Goal: Transaction & Acquisition: Purchase product/service

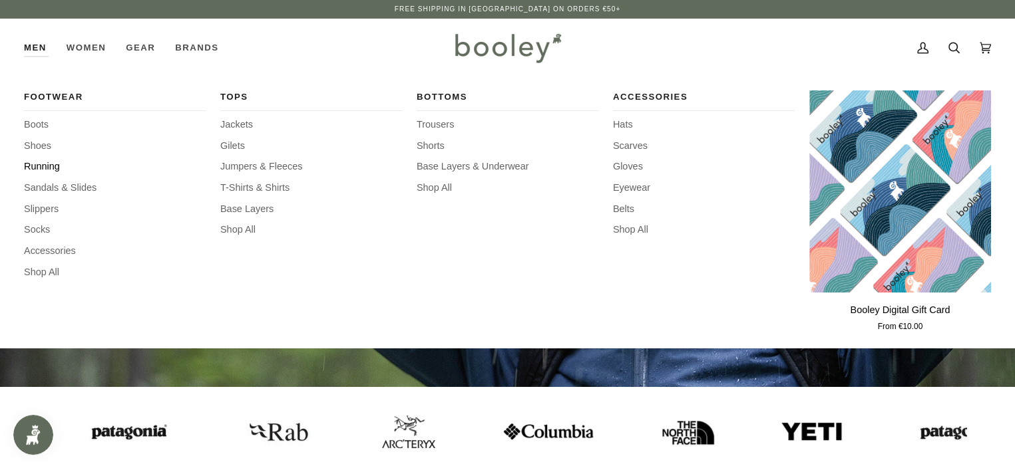
click at [38, 162] on span "Running" at bounding box center [115, 167] width 182 height 15
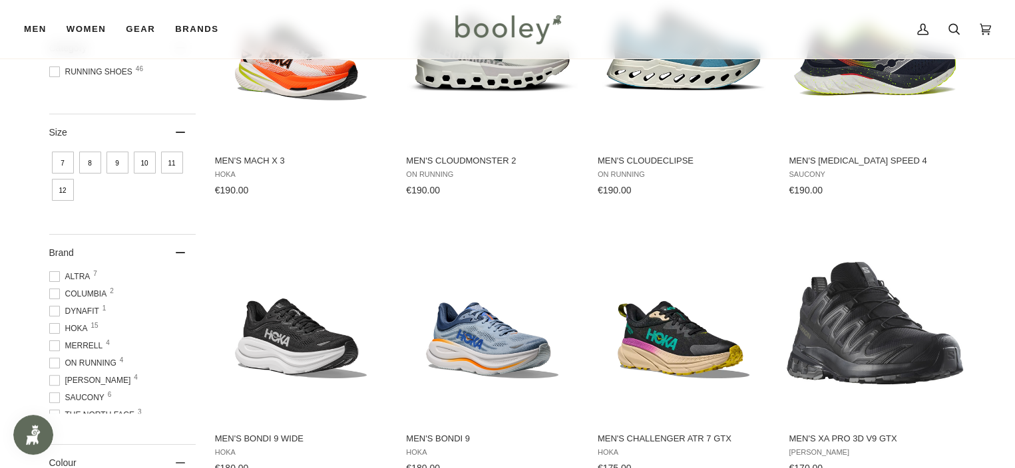
scroll to position [333, 0]
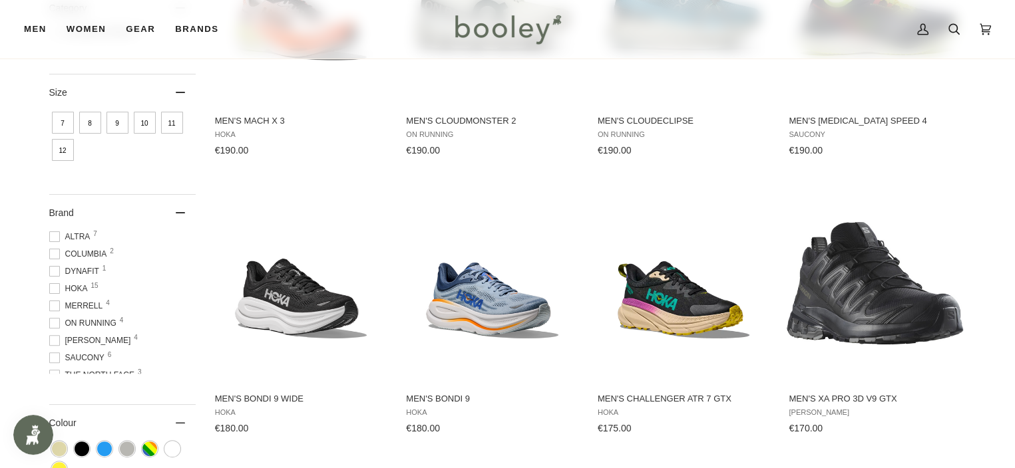
click at [53, 289] on span at bounding box center [54, 288] width 11 height 11
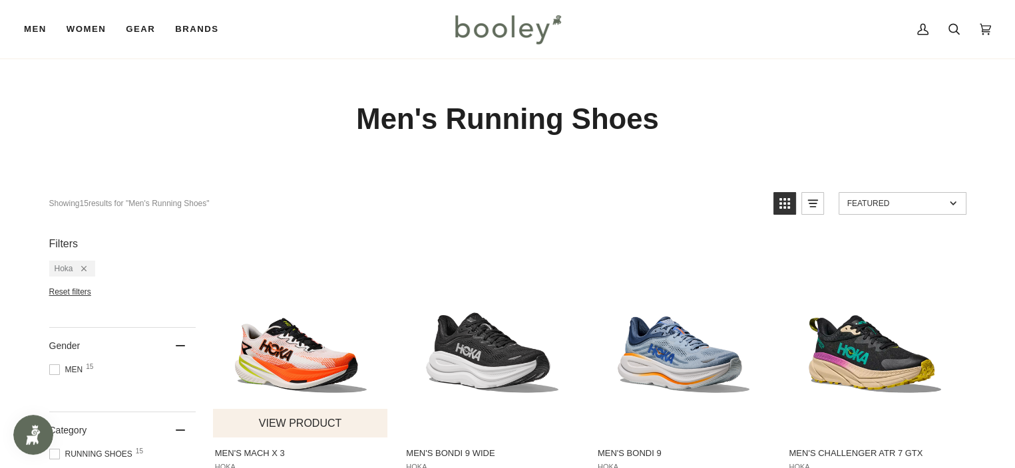
scroll to position [133, 0]
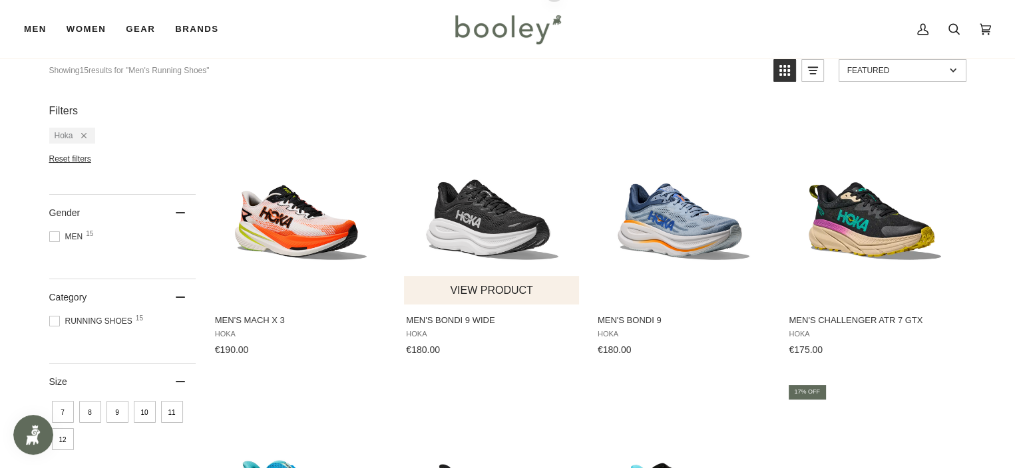
click at [449, 318] on span "Men's Bondi 9 Wide" at bounding box center [492, 321] width 172 height 12
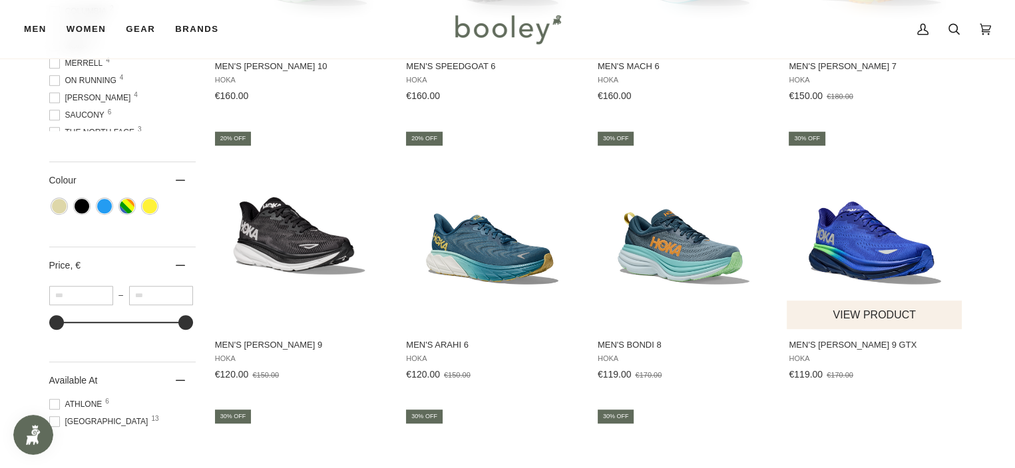
scroll to position [732, 0]
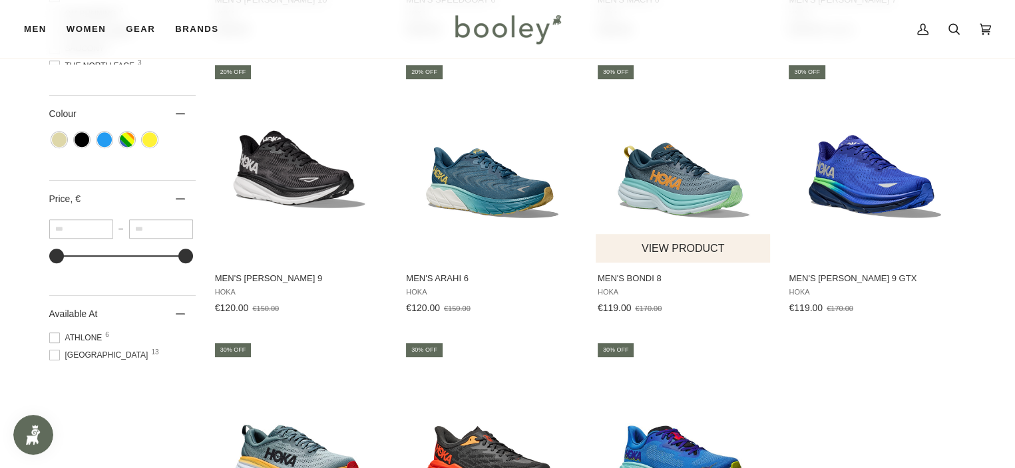
click at [634, 281] on span "Men's Bondi 8" at bounding box center [684, 279] width 172 height 12
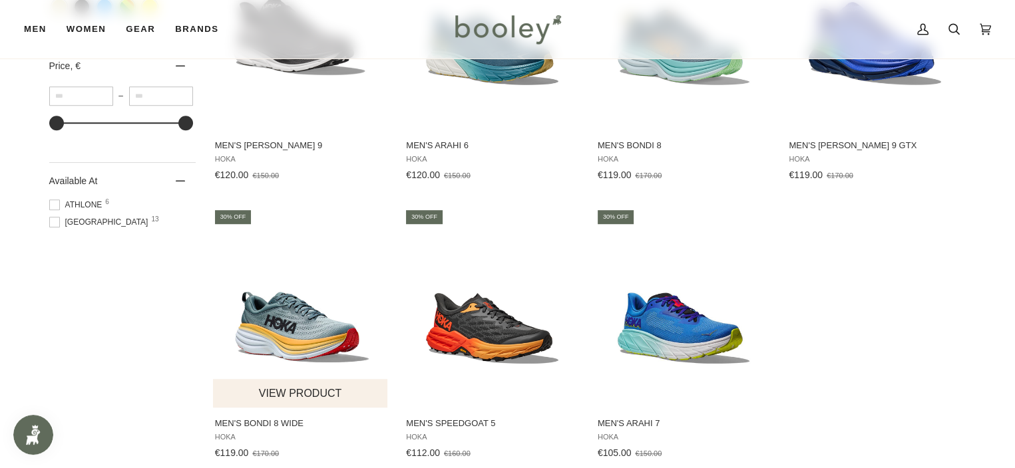
scroll to position [932, 0]
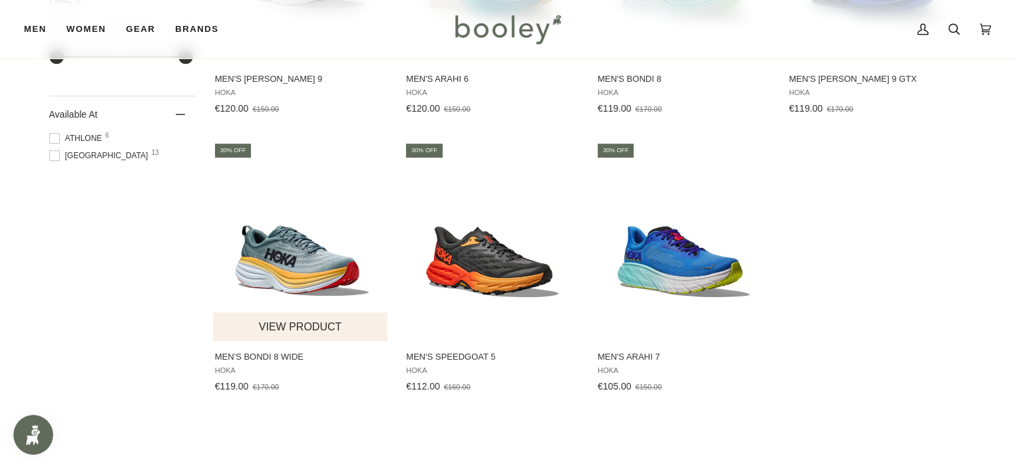
click at [281, 333] on button "View product" at bounding box center [300, 327] width 175 height 29
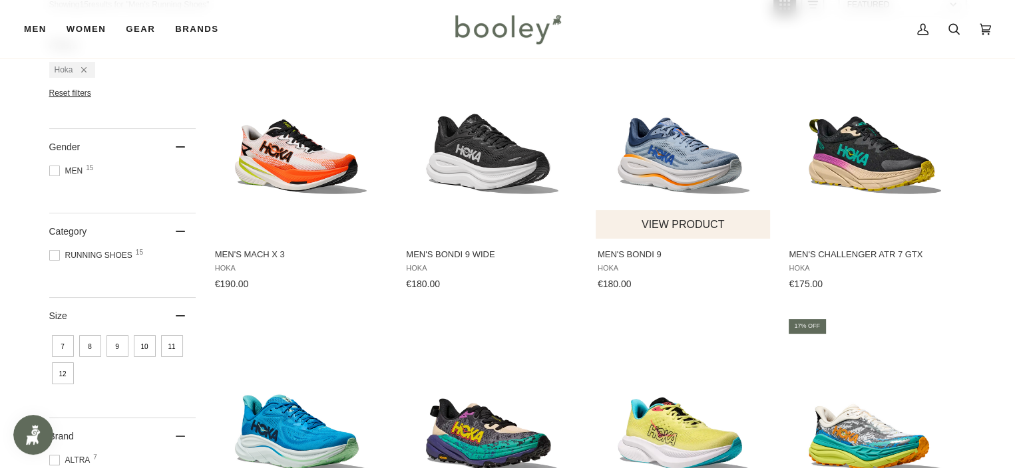
scroll to position [200, 0]
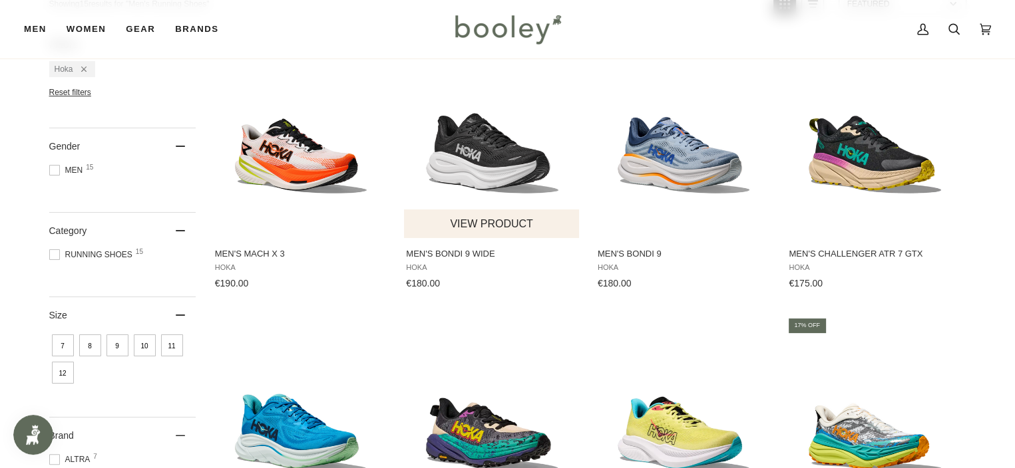
click at [476, 254] on span "Men's Bondi 9 Wide" at bounding box center [492, 254] width 172 height 12
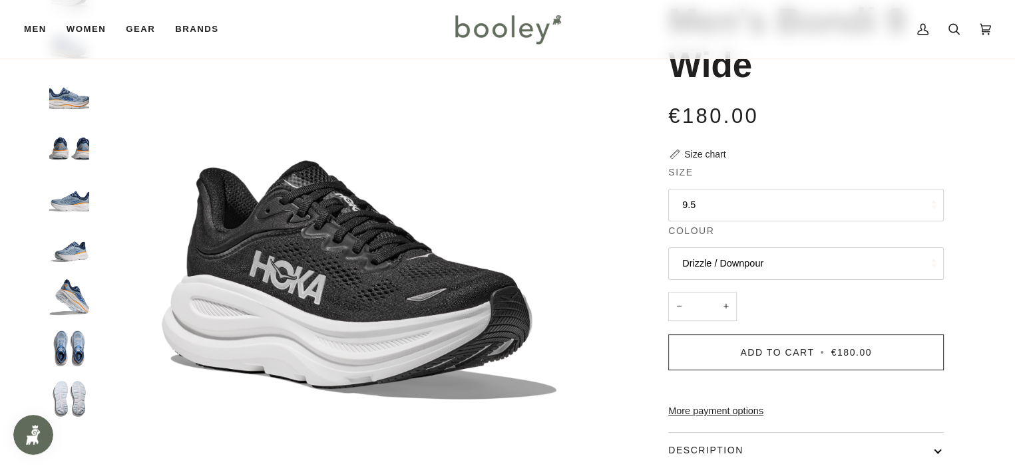
scroll to position [133, 0]
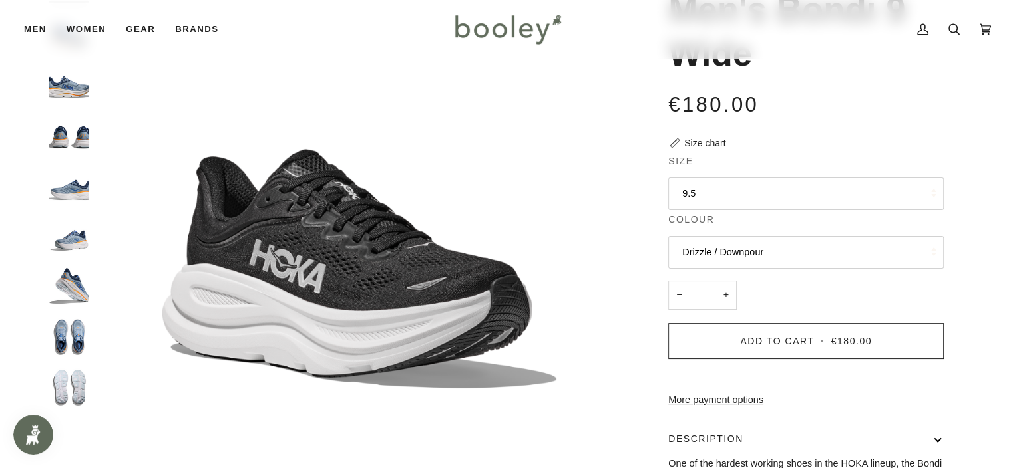
click at [749, 192] on button "9.5" at bounding box center [806, 194] width 276 height 33
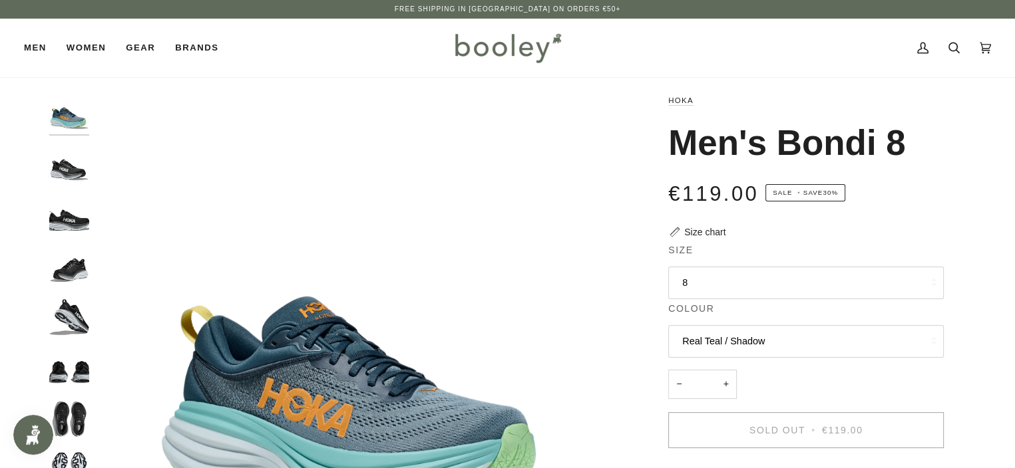
click at [705, 280] on button "8" at bounding box center [806, 283] width 276 height 33
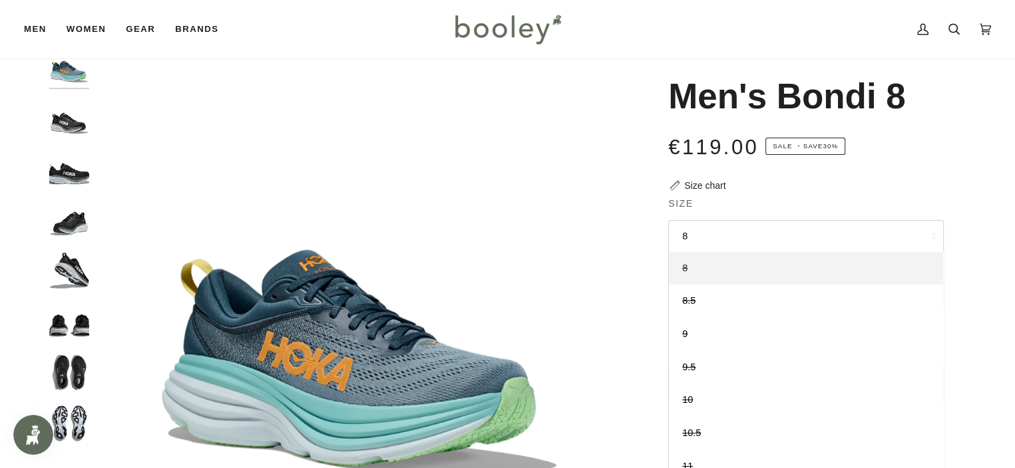
scroll to position [133, 0]
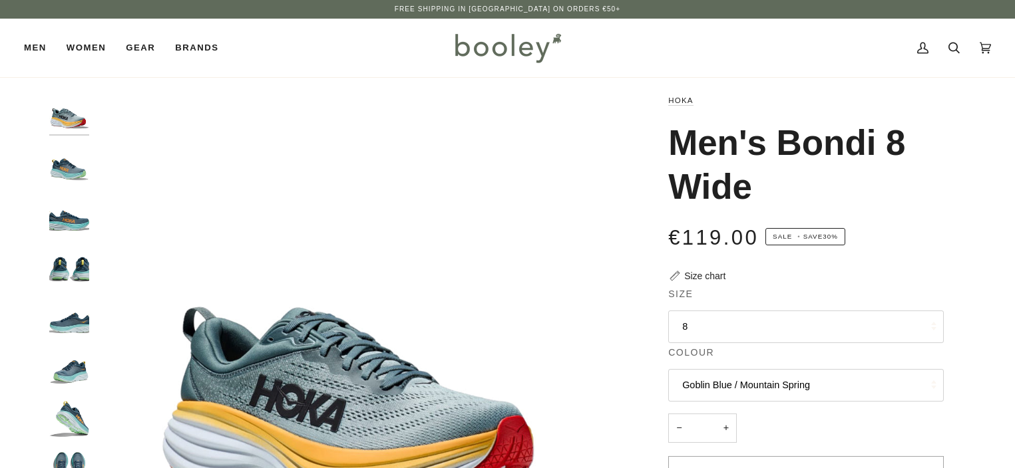
click at [712, 308] on fieldset "Size 8 8 8.5 9 9.5 10" at bounding box center [806, 316] width 276 height 59
click at [716, 325] on button "8" at bounding box center [806, 327] width 276 height 33
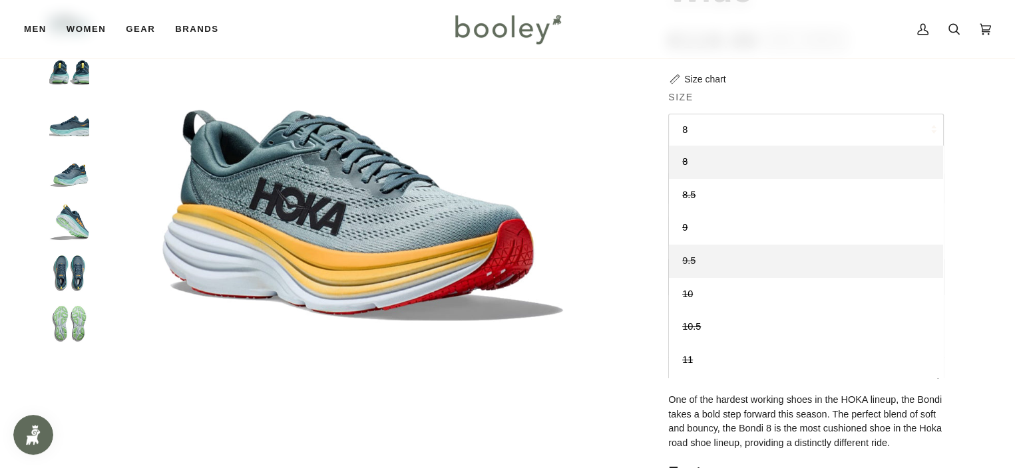
scroll to position [200, 0]
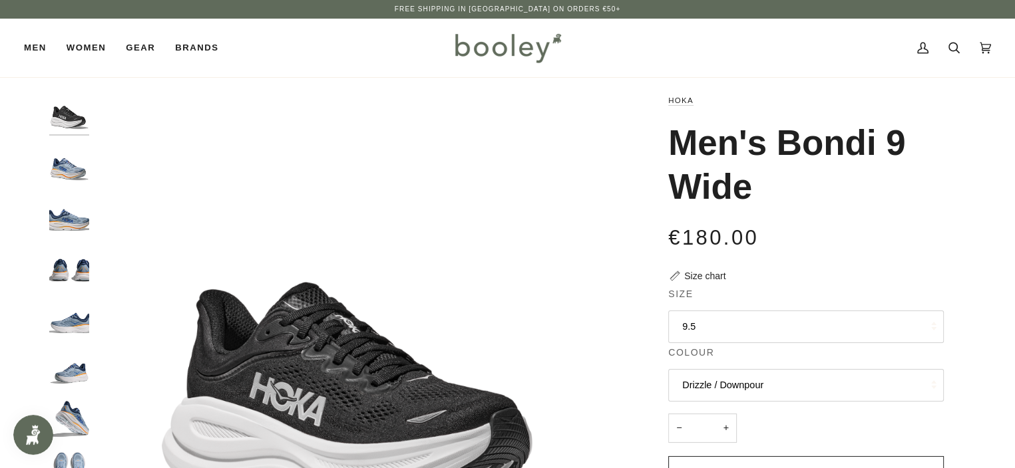
click at [737, 329] on button "9.5" at bounding box center [806, 327] width 276 height 33
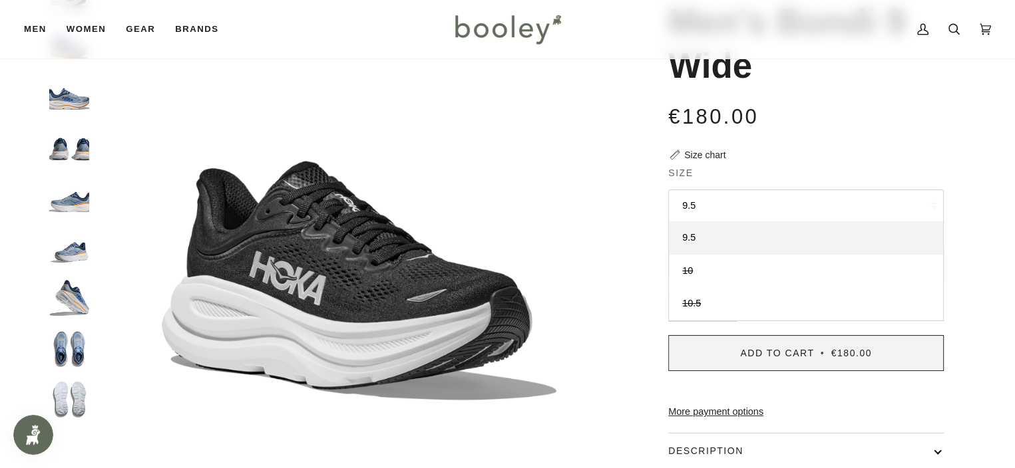
scroll to position [133, 0]
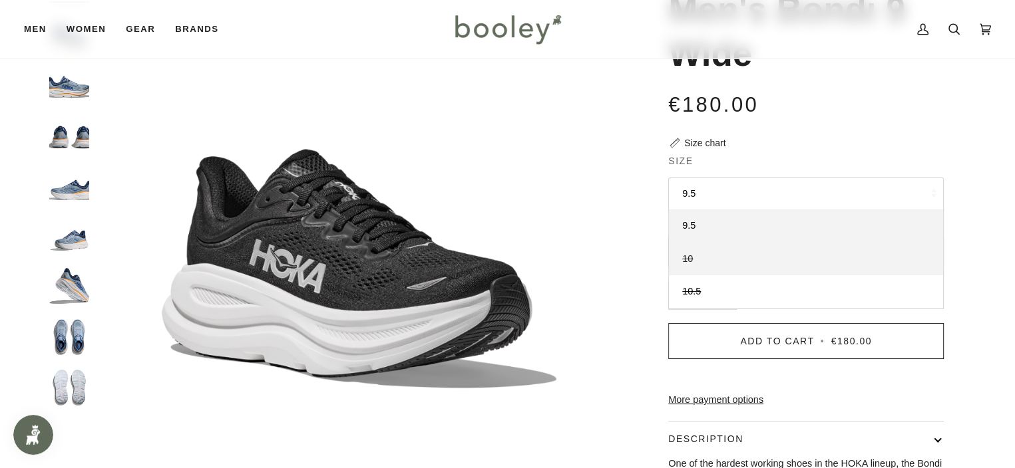
click at [699, 263] on link "10" at bounding box center [806, 259] width 274 height 33
